Goal: Task Accomplishment & Management: Use online tool/utility

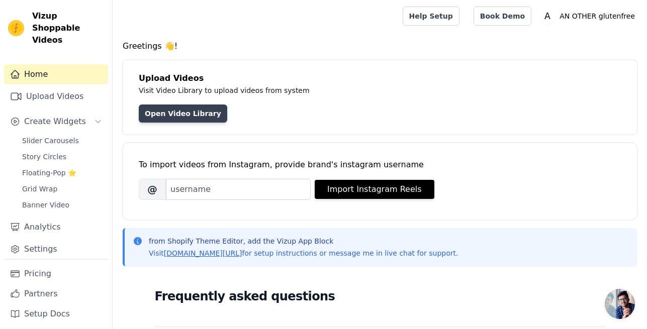
click at [172, 117] on link "Open Video Library" at bounding box center [183, 114] width 88 height 18
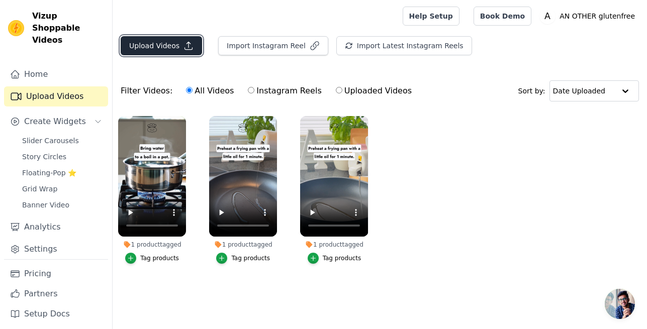
click at [154, 43] on button "Upload Videos" at bounding box center [161, 45] width 81 height 19
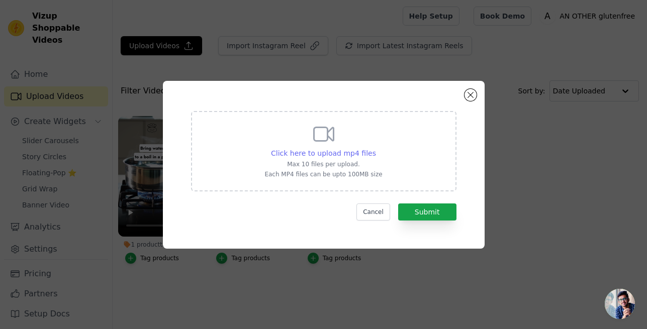
click at [316, 154] on span "Click here to upload mp4 files" at bounding box center [323, 153] width 105 height 8
click at [376, 148] on input "Click here to upload mp4 files Max 10 files per upload. Each MP4 files can be u…" at bounding box center [376, 148] width 1 height 1
type input "C:\fakepath\Kochanleitung Baozi_glutenfrei.mp4"
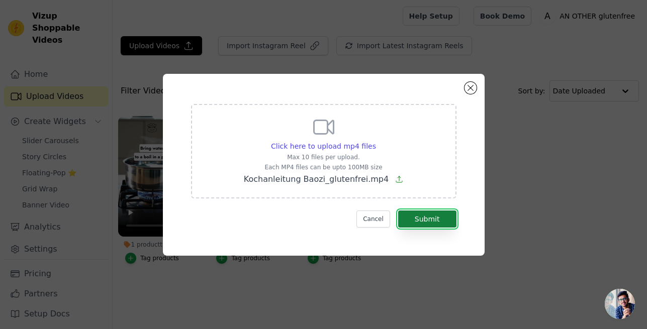
click at [429, 222] on button "Submit" at bounding box center [427, 219] width 58 height 17
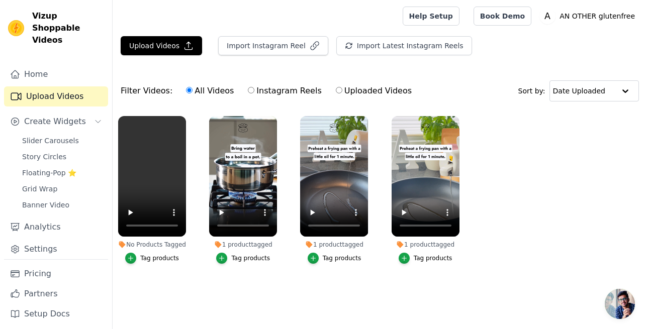
click at [140, 244] on div "No Products Tagged" at bounding box center [152, 245] width 68 height 8
click at [127, 241] on div "No Products Tagged" at bounding box center [152, 245] width 68 height 8
click at [130, 255] on icon "button" at bounding box center [130, 258] width 7 height 7
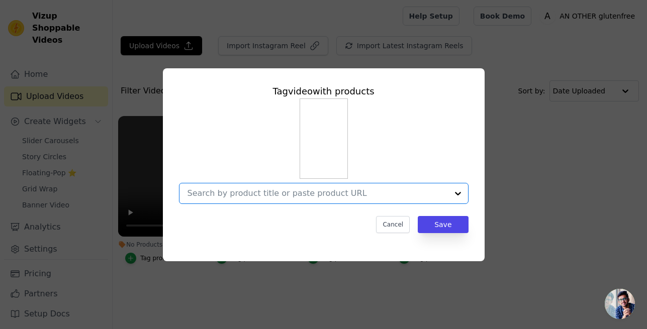
click at [237, 190] on input "No Products Tagged Tag video with products Option undefined, selected. Select i…" at bounding box center [318, 194] width 260 height 10
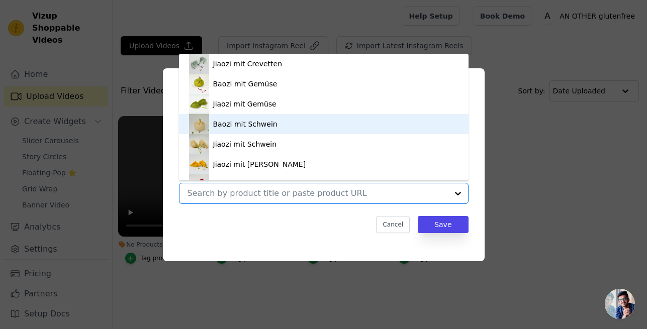
click at [235, 125] on div "Baozi mit Schwein" at bounding box center [245, 124] width 64 height 10
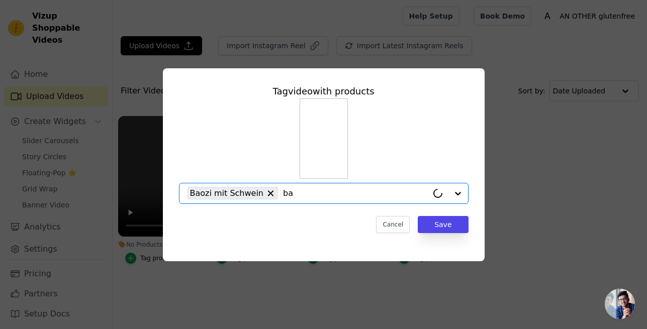
type input "bao"
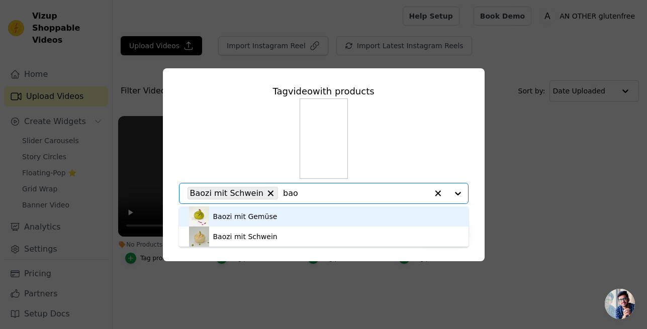
click at [261, 214] on div "Baozi mit Gemüse" at bounding box center [245, 217] width 64 height 10
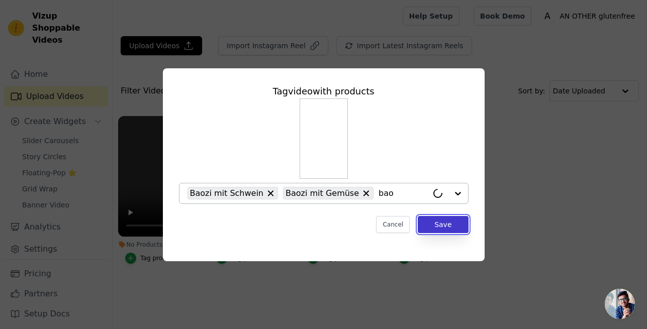
click at [436, 225] on button "Save" at bounding box center [443, 224] width 50 height 17
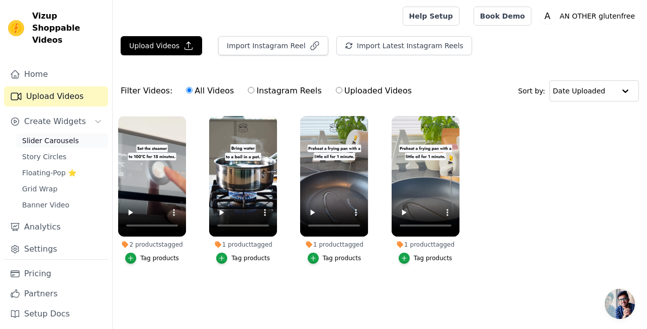
click at [56, 136] on span "Slider Carousels" at bounding box center [50, 141] width 57 height 10
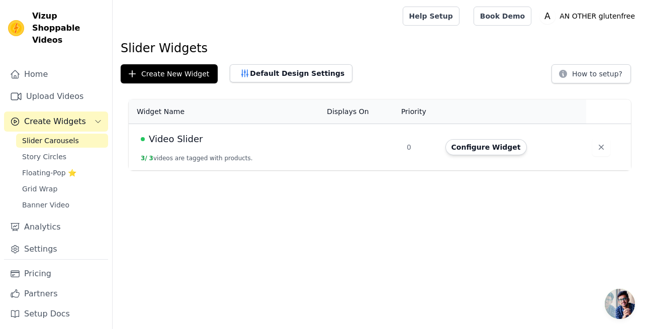
click at [281, 145] on div "Video Slider" at bounding box center [228, 139] width 174 height 14
click at [486, 144] on button "Configure Widget" at bounding box center [485, 147] width 81 height 16
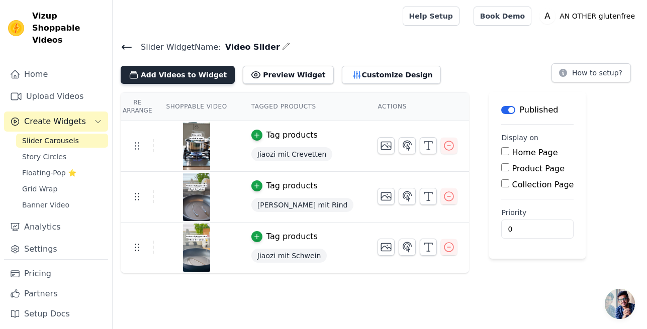
click at [187, 79] on button "Add Videos to Widget" at bounding box center [178, 75] width 114 height 18
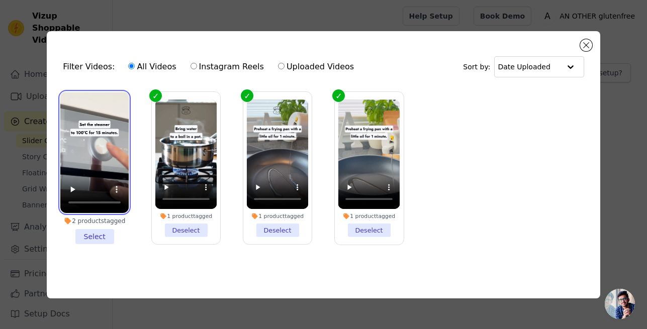
click at [87, 104] on video at bounding box center [94, 153] width 68 height 122
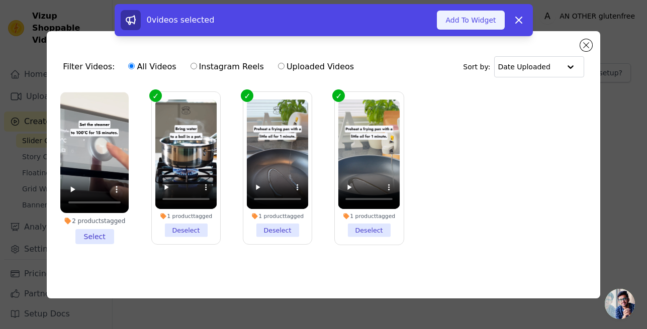
click at [475, 16] on button "Add To Widget" at bounding box center [470, 20] width 67 height 19
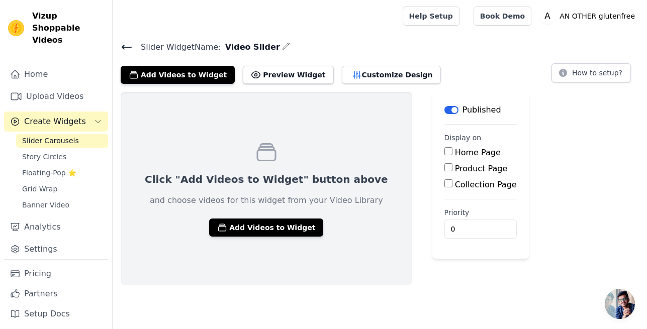
click at [127, 47] on icon at bounding box center [126, 47] width 9 height 4
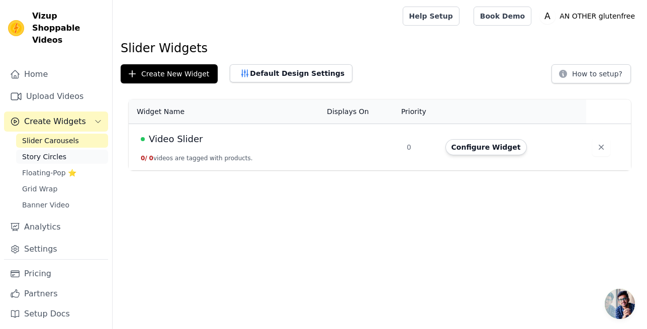
click at [51, 152] on span "Story Circles" at bounding box center [44, 157] width 44 height 10
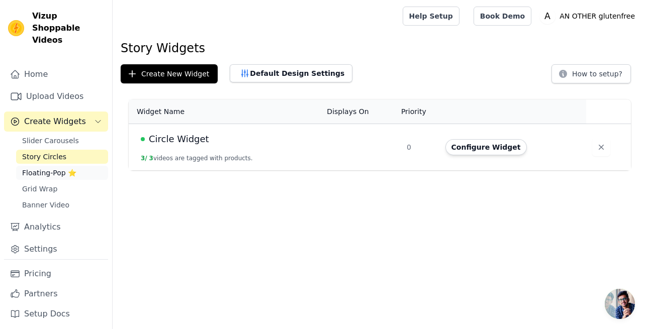
click at [24, 168] on span "Floating-Pop ⭐" at bounding box center [49, 173] width 54 height 10
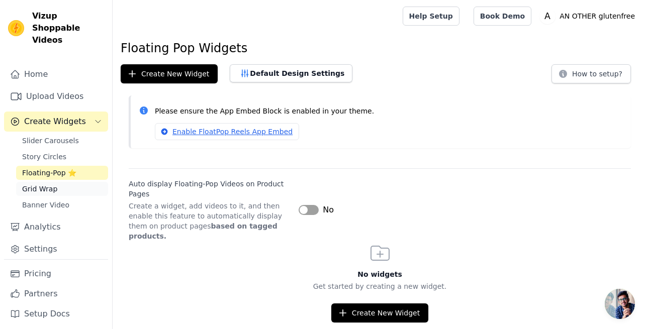
click at [42, 184] on span "Grid Wrap" at bounding box center [39, 189] width 35 height 10
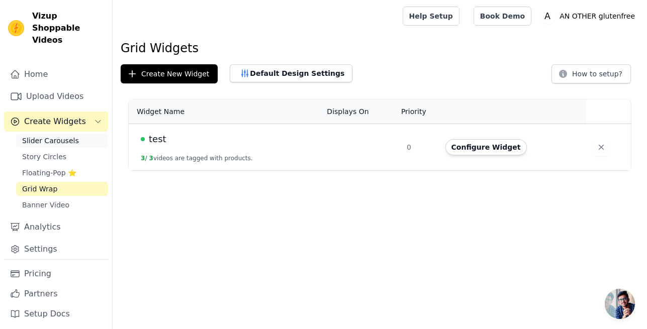
click at [46, 136] on span "Slider Carousels" at bounding box center [50, 141] width 57 height 10
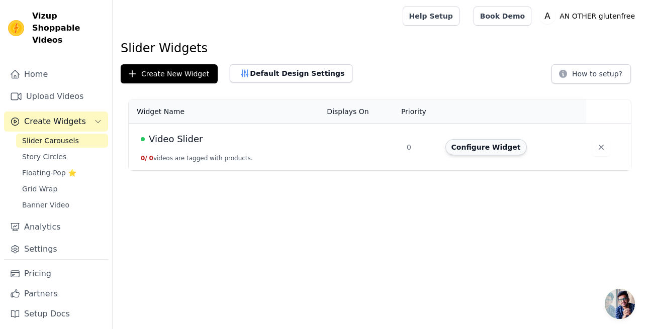
click at [490, 152] on button "Configure Widget" at bounding box center [485, 147] width 81 height 16
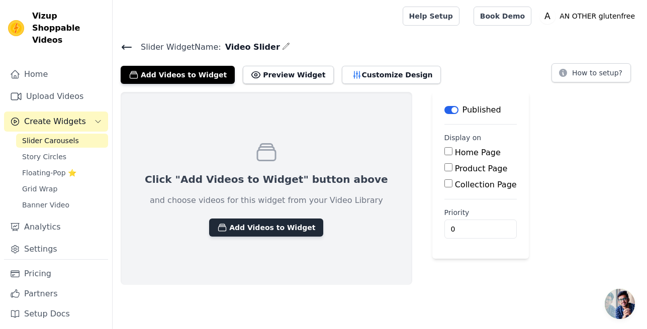
click at [241, 231] on button "Add Videos to Widget" at bounding box center [266, 228] width 114 height 18
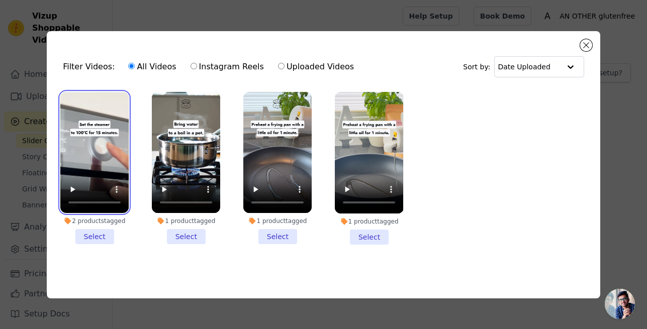
click at [87, 106] on video at bounding box center [94, 153] width 68 height 122
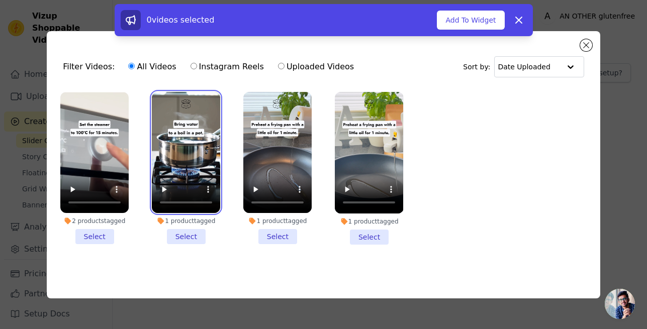
click at [179, 103] on video at bounding box center [186, 153] width 68 height 122
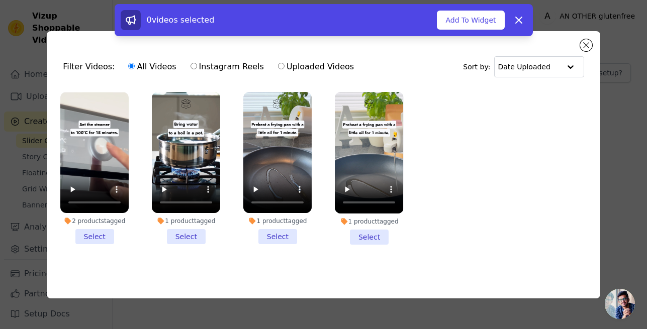
click at [112, 237] on li "2 products tagged Select" at bounding box center [94, 168] width 68 height 153
click at [0, 0] on input "2 products tagged Select" at bounding box center [0, 0] width 0 height 0
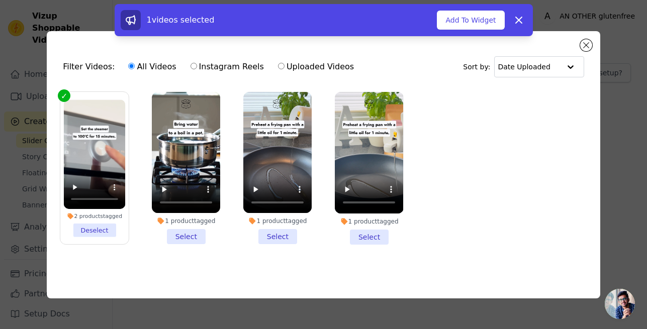
click at [171, 238] on li "1 product tagged Select" at bounding box center [186, 168] width 68 height 153
click at [0, 0] on input "1 product tagged Select" at bounding box center [0, 0] width 0 height 0
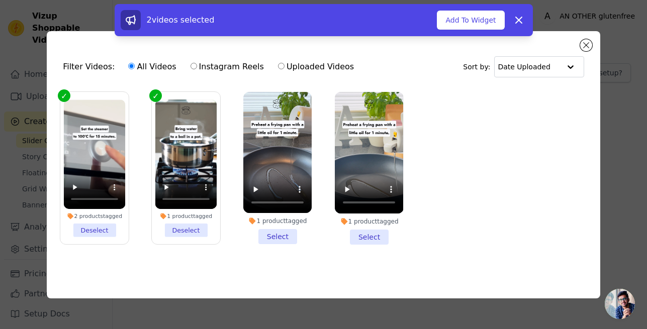
click at [274, 241] on li "1 product tagged Select" at bounding box center [277, 168] width 68 height 153
click at [0, 0] on input "1 product tagged Select" at bounding box center [0, 0] width 0 height 0
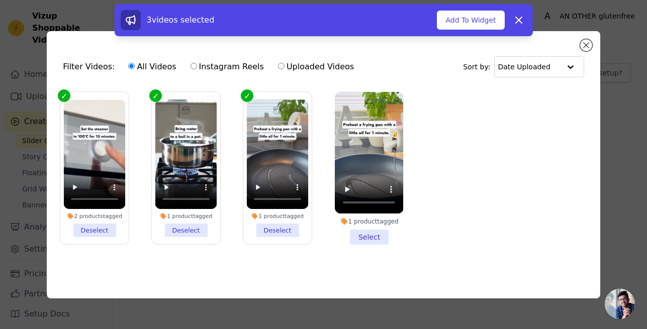
click at [364, 238] on li "1 product tagged Select" at bounding box center [369, 168] width 68 height 153
click at [0, 0] on input "1 product tagged Select" at bounding box center [0, 0] width 0 height 0
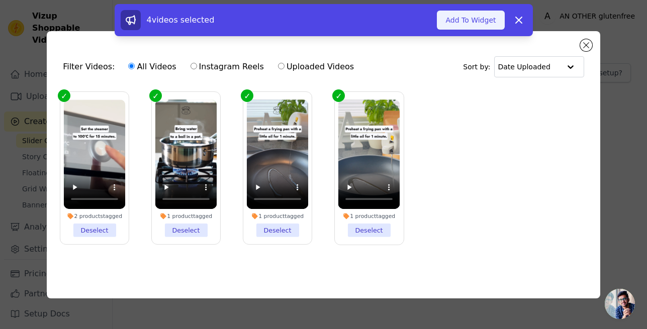
click at [469, 24] on button "Add To Widget" at bounding box center [470, 20] width 67 height 19
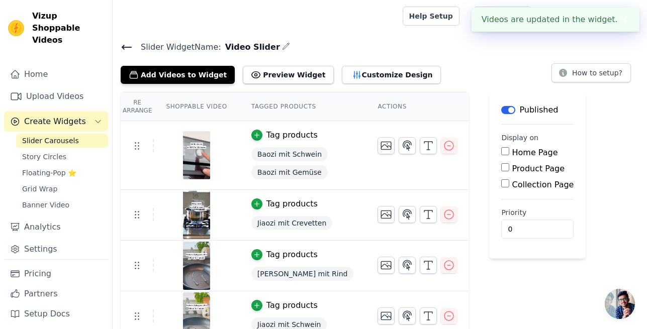
click at [623, 20] on button "✖" at bounding box center [624, 20] width 12 height 12
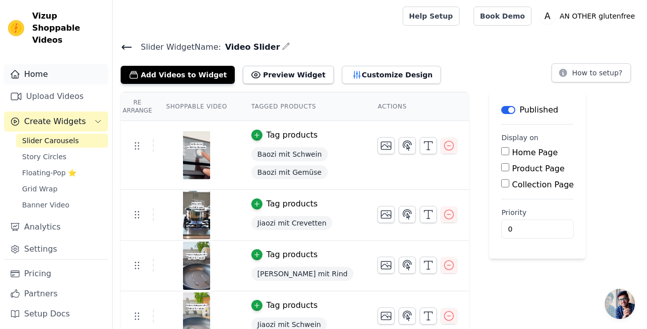
click at [47, 64] on link "Home" at bounding box center [56, 74] width 104 height 20
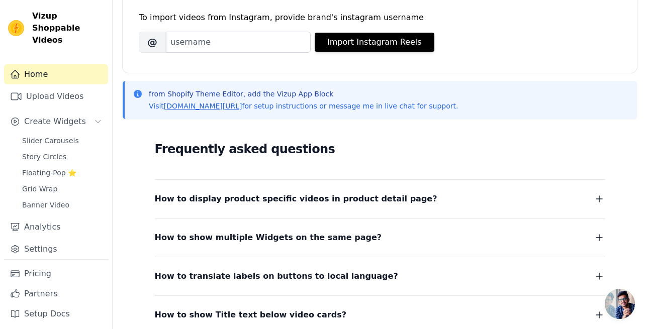
scroll to position [148, 0]
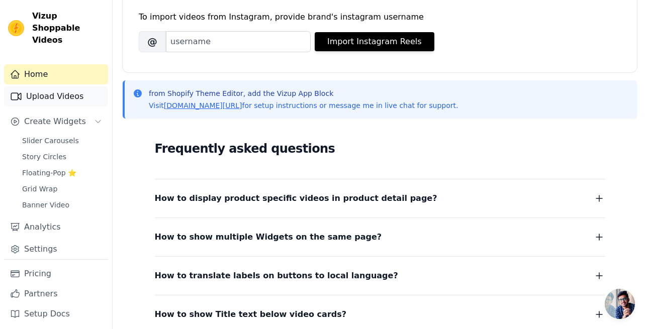
click at [55, 86] on link "Upload Videos" at bounding box center [56, 96] width 104 height 20
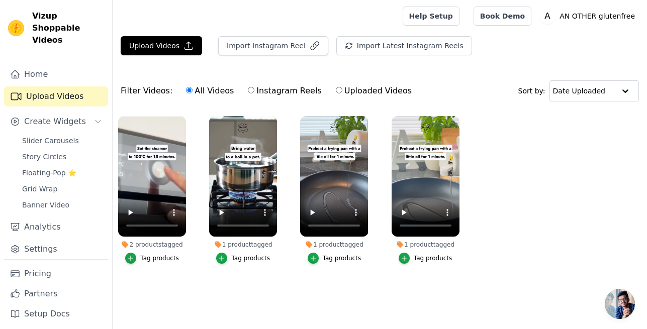
click at [237, 245] on div "1 product tagged" at bounding box center [243, 245] width 68 height 8
click at [247, 261] on div "Tag products" at bounding box center [250, 258] width 39 height 8
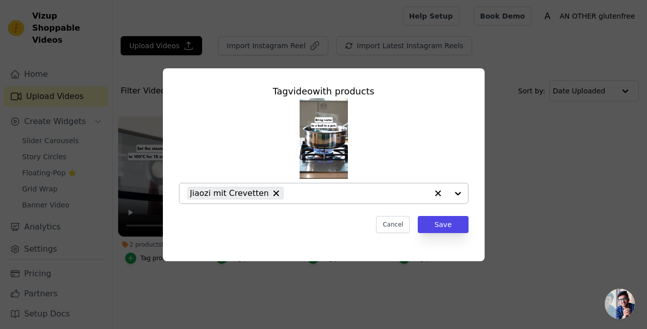
click at [307, 194] on input "1 product tagged Tag video with products Jiaozi mit Crevetten Cancel Save Tag p…" at bounding box center [358, 194] width 139 height 10
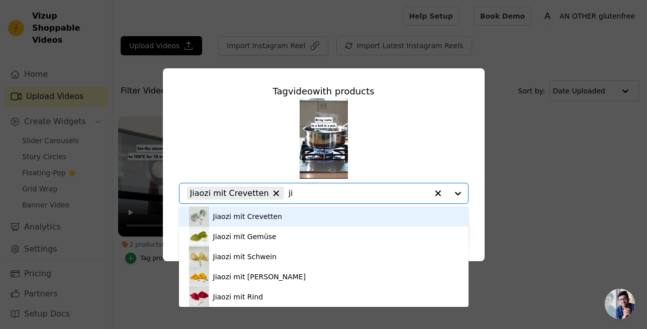
type input "ji"
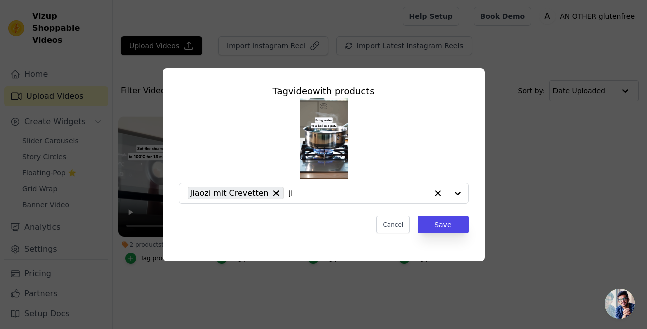
click at [500, 147] on div "Tag video with products Jiaozi mit Crevetten ji Cancel Save" at bounding box center [323, 164] width 615 height 225
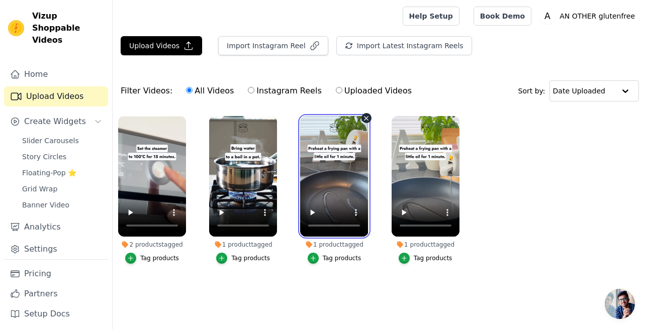
click at [333, 185] on video at bounding box center [334, 176] width 68 height 121
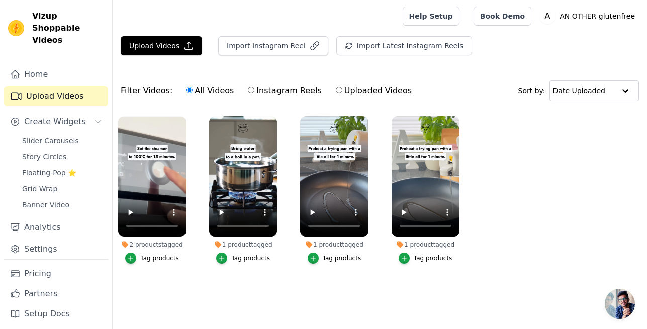
click at [331, 261] on div "Tag products" at bounding box center [342, 258] width 39 height 8
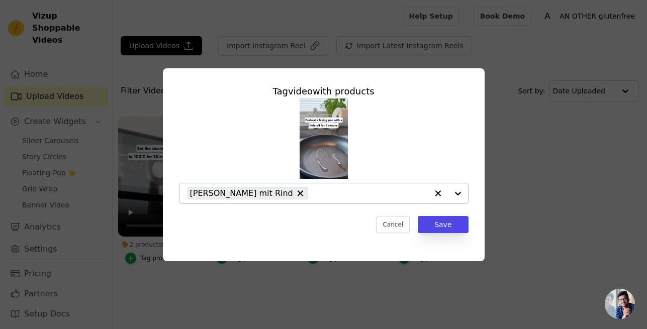
click at [313, 193] on input "1 product tagged Tag video with products Xian Bing mit Rind Cancel Save Tag pro…" at bounding box center [370, 194] width 115 height 10
click at [396, 226] on button "Cancel" at bounding box center [393, 224] width 34 height 17
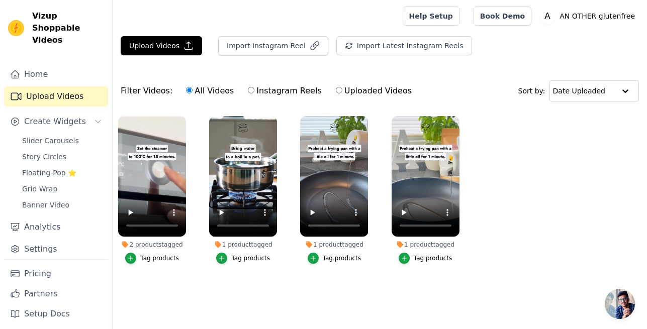
click at [422, 259] on div "Tag products" at bounding box center [433, 258] width 39 height 8
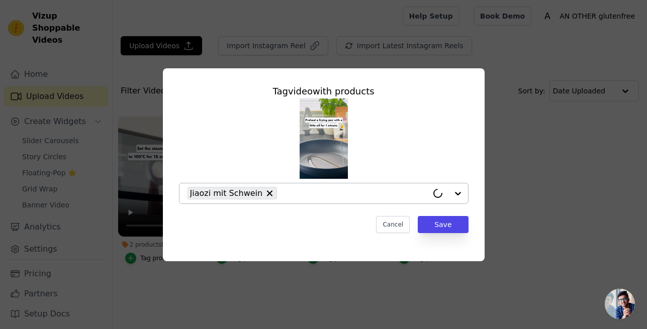
click at [304, 191] on input "1 product tagged Tag video with products Jiaozi mit Schwein Cancel Save Tag pro…" at bounding box center [354, 194] width 145 height 10
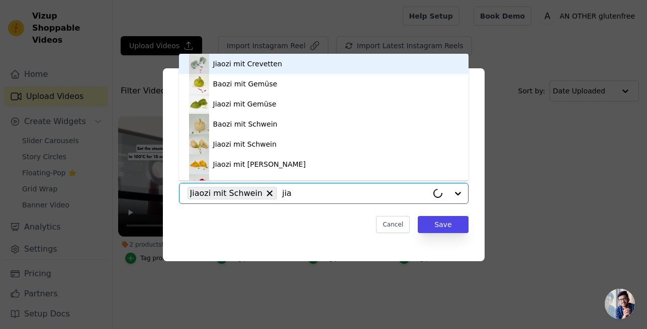
type input "ji"
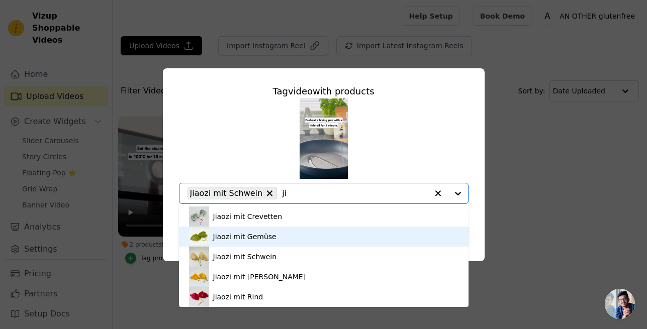
click at [254, 236] on div "Jiaozi mit Gemüse" at bounding box center [244, 237] width 63 height 10
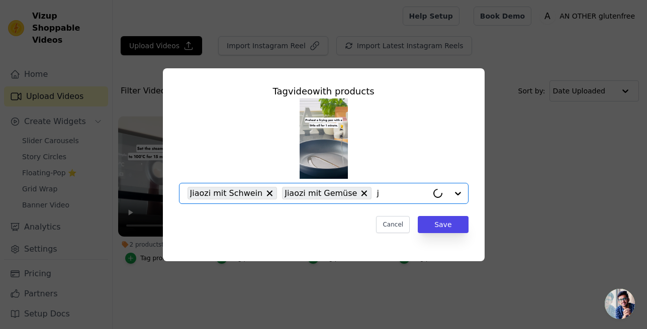
type input "ji"
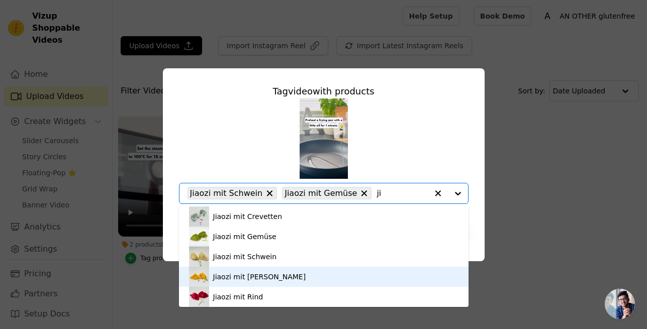
click at [258, 274] on div "Jiaozi mit Poulet" at bounding box center [259, 277] width 93 height 10
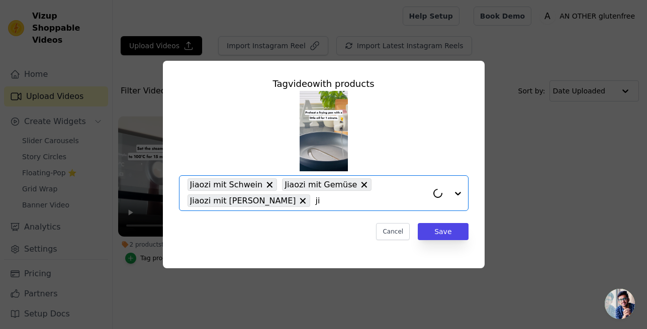
click at [348, 203] on input "ji" at bounding box center [371, 201] width 112 height 10
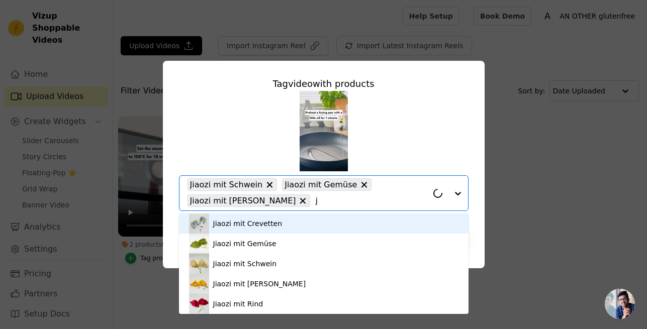
type input "ji"
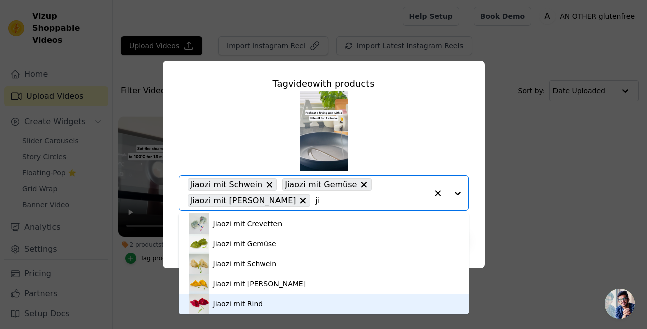
click at [231, 303] on div "Jiaozi mit Rind" at bounding box center [238, 304] width 50 height 10
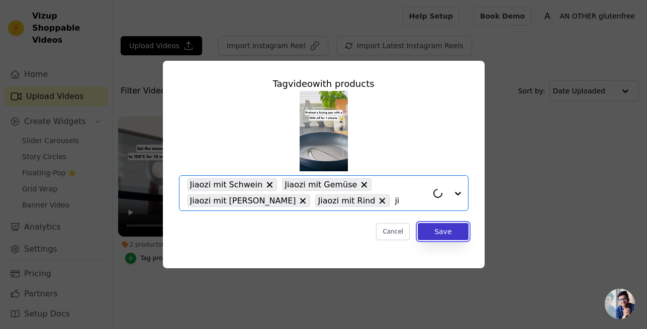
click at [446, 236] on button "Save" at bounding box center [443, 231] width 50 height 17
